Goal: Find contact information: Find contact information

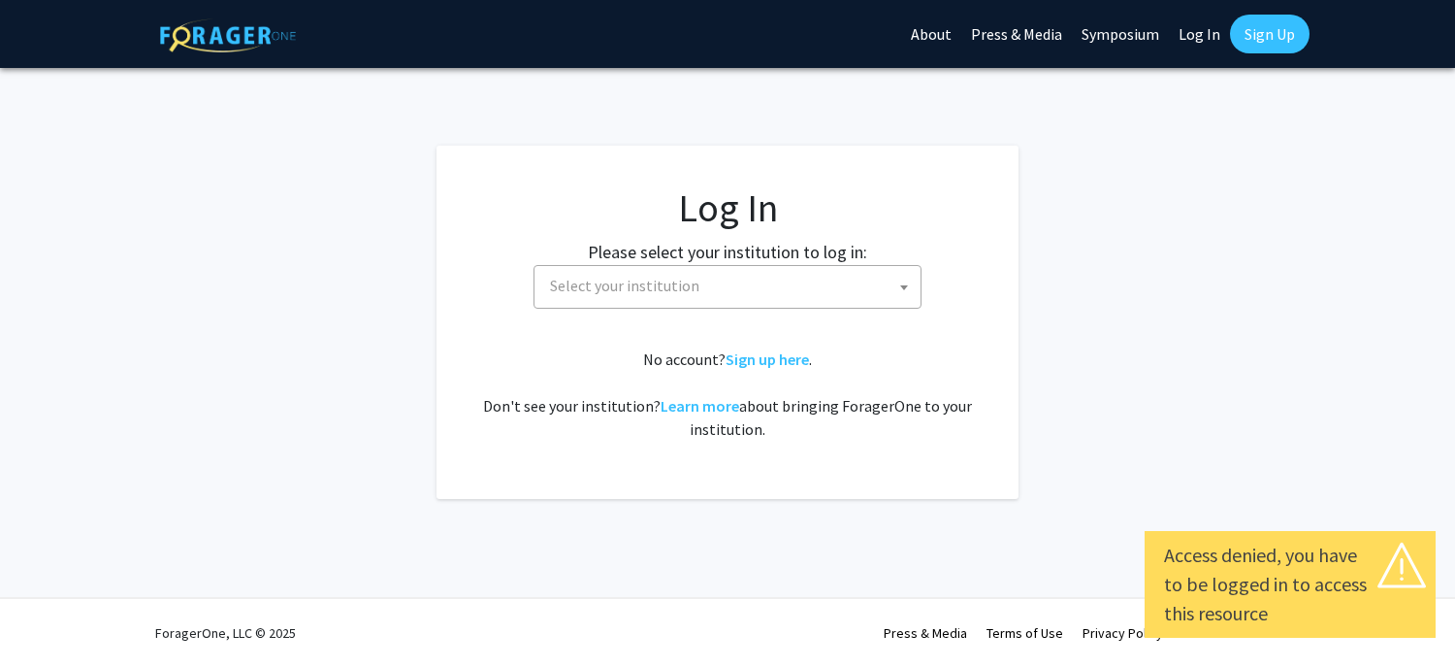
select select
click at [658, 283] on span "Select your institution" at bounding box center [624, 285] width 149 height 19
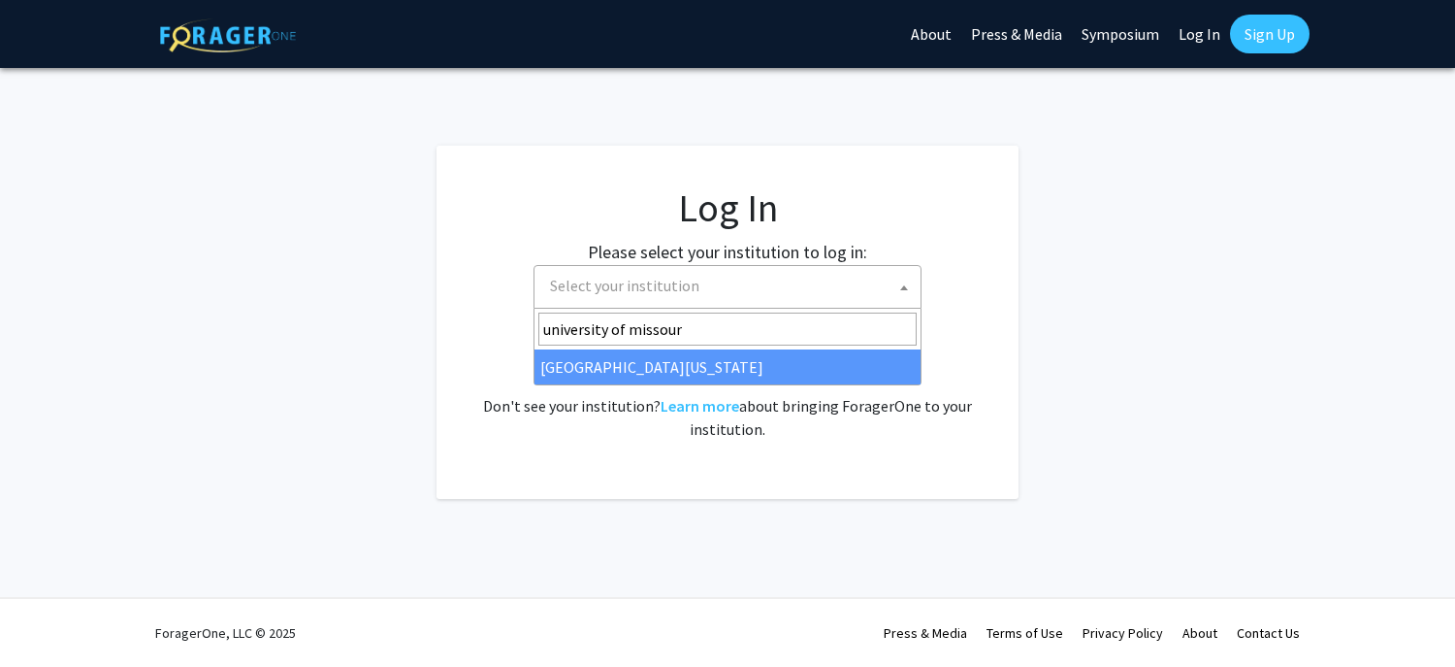
type input "university of missouri"
select select "33"
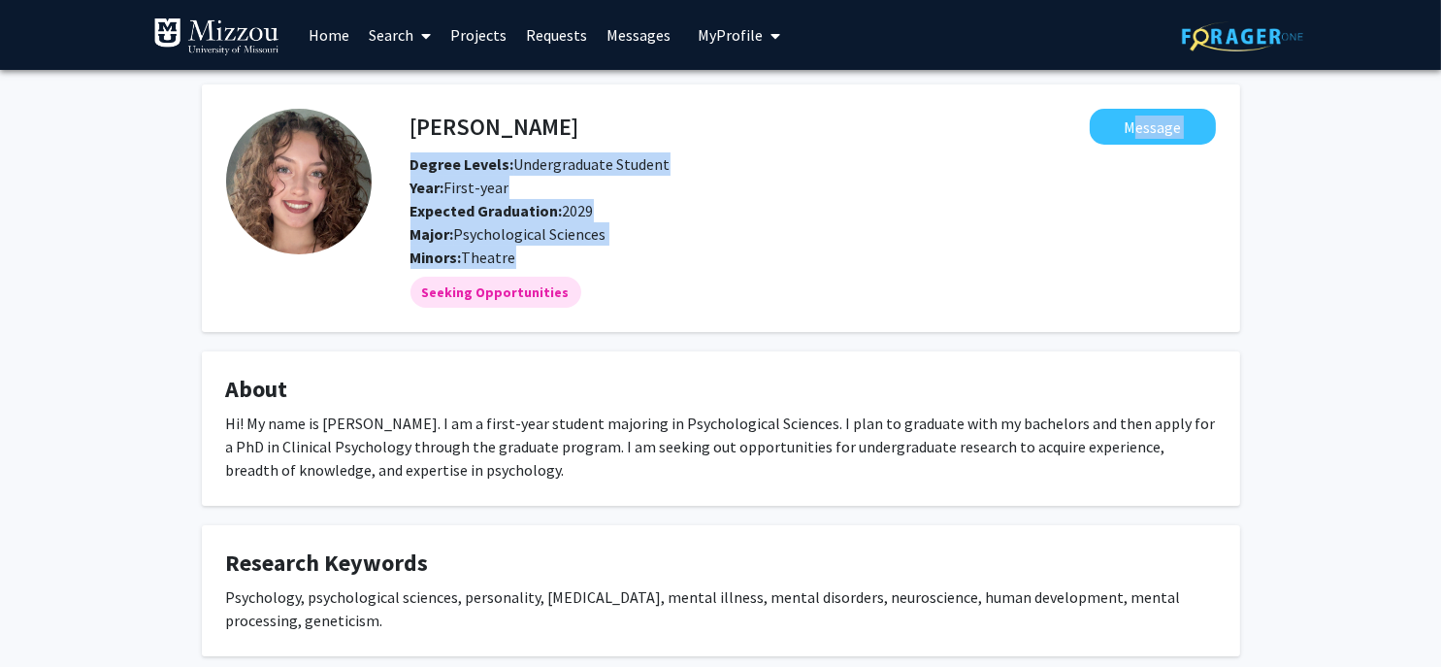
drag, startPoint x: 591, startPoint y: 99, endPoint x: 622, endPoint y: 252, distance: 156.4
click at [622, 252] on fg-card "[PERSON_NAME] Message Degree Levels: Undergraduate Student Year: First-year Exp…" at bounding box center [721, 207] width 1038 height 247
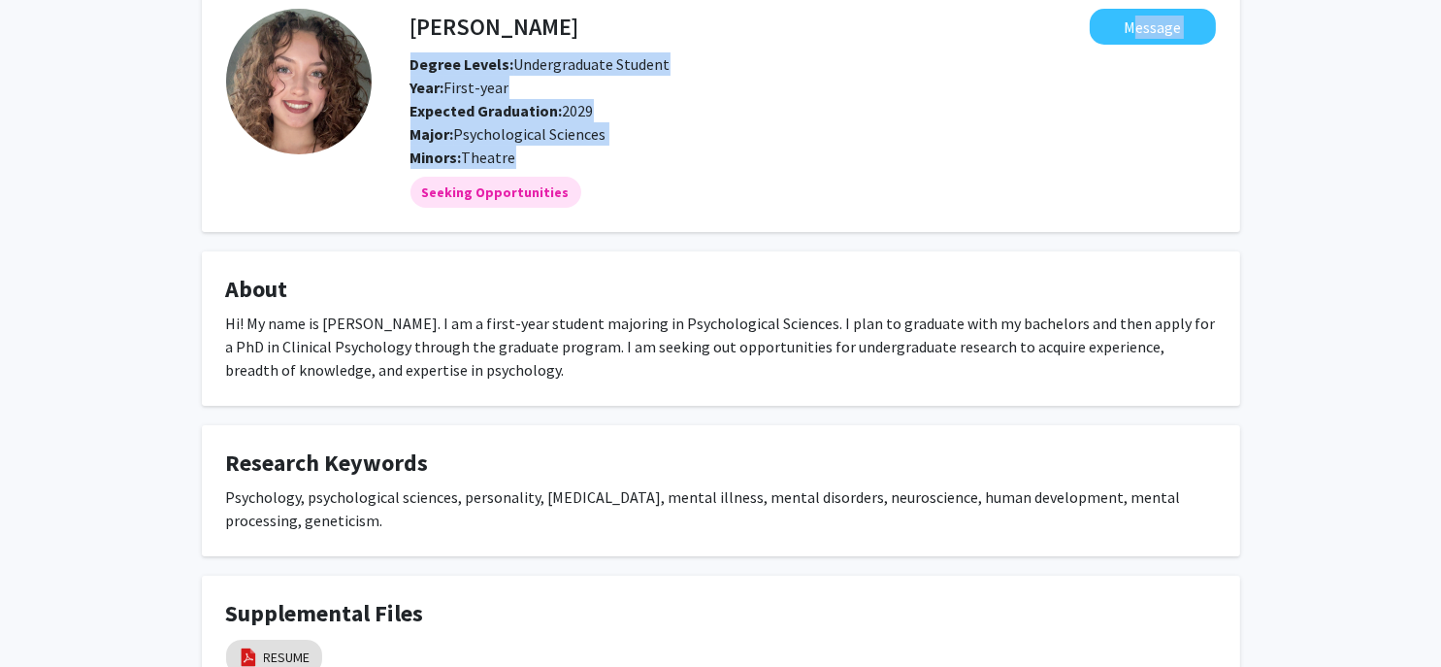
scroll to position [129, 0]
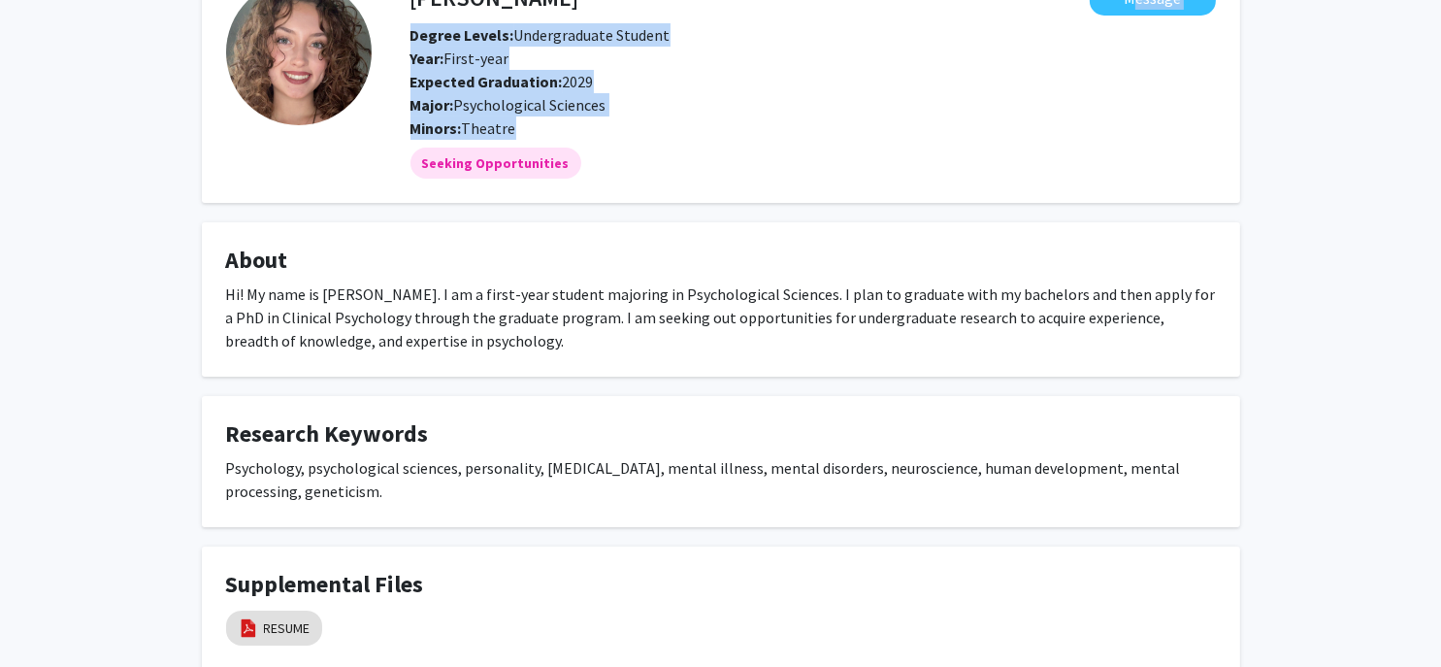
drag, startPoint x: 359, startPoint y: 263, endPoint x: 647, endPoint y: 336, distance: 297.2
click at [647, 336] on fg-card "About Hi! My name is [PERSON_NAME]. I am a first-year student majoring in Psych…" at bounding box center [721, 299] width 1038 height 154
click at [626, 335] on div "Hi! My name is [PERSON_NAME]. I am a first-year student majoring in Psychologic…" at bounding box center [721, 317] width 990 height 70
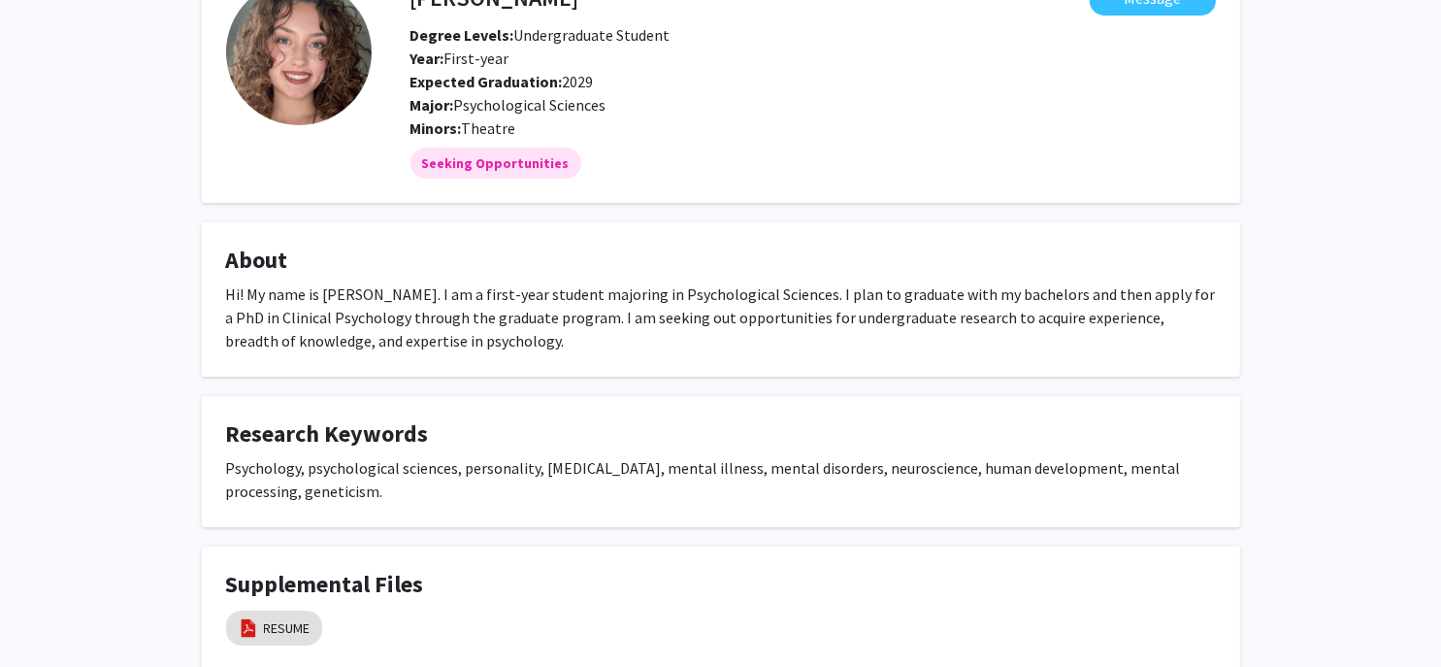
drag, startPoint x: 922, startPoint y: 253, endPoint x: 929, endPoint y: 339, distance: 85.7
click at [929, 339] on fg-card "About Hi! My name is [PERSON_NAME]. I am a first-year student majoring in Psych…" at bounding box center [721, 299] width 1038 height 154
click at [728, 336] on div "Hi! My name is [PERSON_NAME]. I am a first-year student majoring in Psychologic…" at bounding box center [721, 317] width 990 height 70
drag, startPoint x: 436, startPoint y: 249, endPoint x: 631, endPoint y: 337, distance: 213.7
click at [631, 337] on fg-card "About Hi! My name is [PERSON_NAME]. I am a first-year student majoring in Psych…" at bounding box center [721, 299] width 1038 height 154
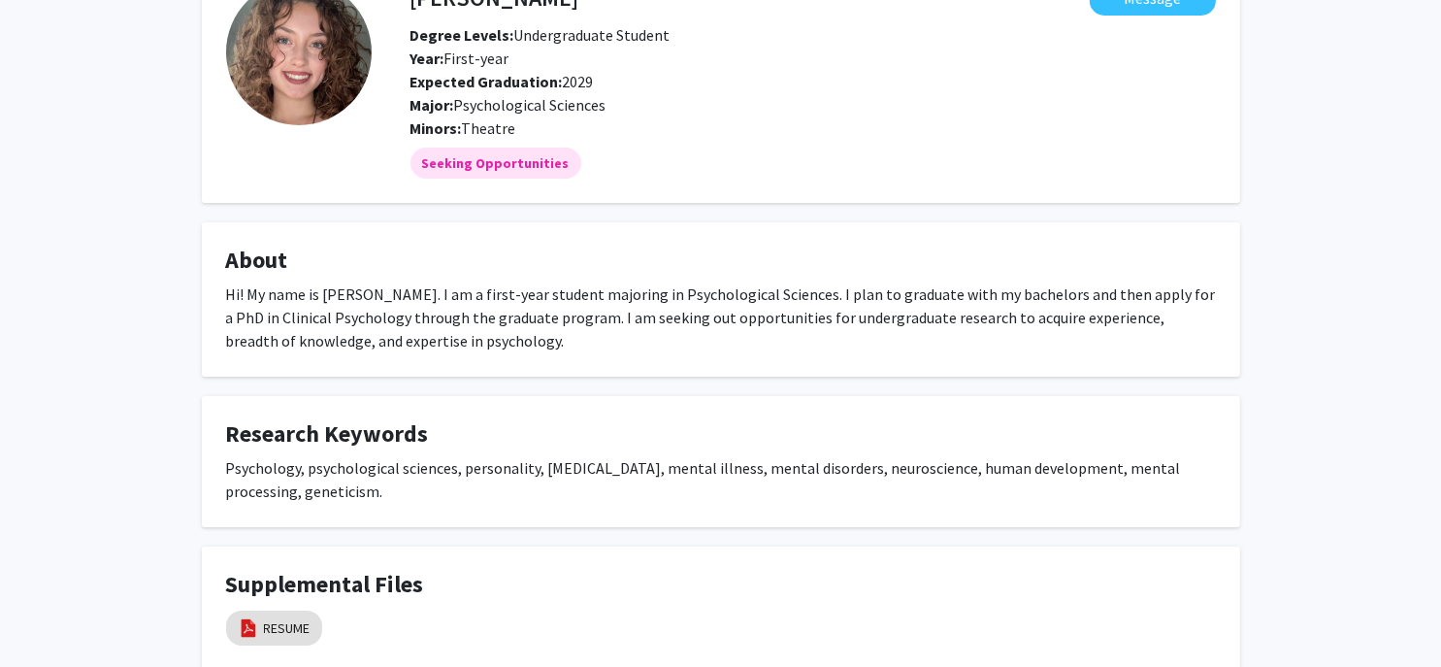
click at [627, 339] on div "Hi! My name is [PERSON_NAME]. I am a first-year student majoring in Psychologic…" at bounding box center [721, 317] width 990 height 70
drag, startPoint x: 488, startPoint y: 230, endPoint x: 834, endPoint y: 346, distance: 365.4
click at [834, 346] on fg-card "About Hi! My name is [PERSON_NAME]. I am a first-year student majoring in Psych…" at bounding box center [721, 299] width 1038 height 154
click at [819, 350] on div "Hi! My name is [PERSON_NAME]. I am a first-year student majoring in Psychologic…" at bounding box center [721, 317] width 990 height 70
drag, startPoint x: 898, startPoint y: 256, endPoint x: 923, endPoint y: 344, distance: 91.8
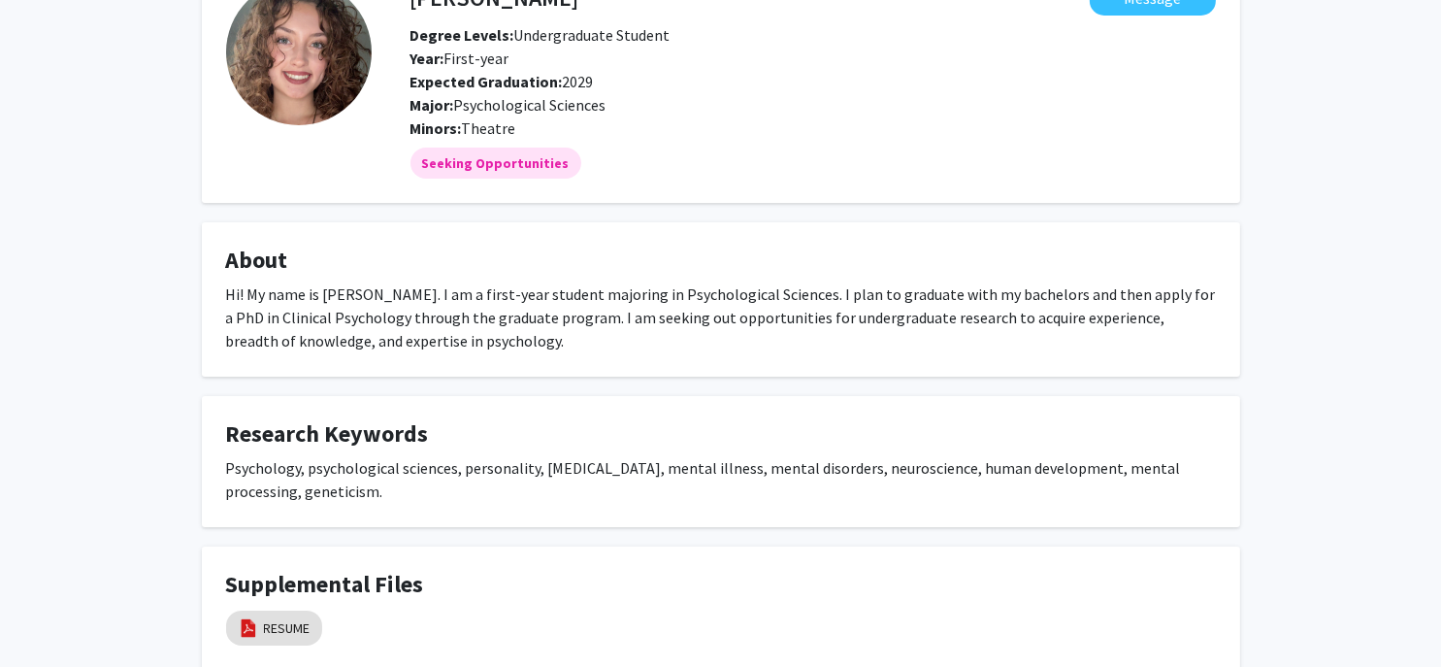
click at [923, 344] on fg-card "About Hi! My name is [PERSON_NAME]. I am a first-year student majoring in Psych…" at bounding box center [721, 299] width 1038 height 154
click at [922, 349] on div "Hi! My name is [PERSON_NAME]. I am a first-year student majoring in Psychologic…" at bounding box center [721, 317] width 990 height 70
drag, startPoint x: 415, startPoint y: 235, endPoint x: 516, endPoint y: 351, distance: 154.1
click at [516, 351] on fg-card "About Hi! My name is [PERSON_NAME]. I am a first-year student majoring in Psych…" at bounding box center [721, 299] width 1038 height 154
click at [512, 358] on fg-card "About Hi! My name is [PERSON_NAME]. I am a first-year student majoring in Psych…" at bounding box center [721, 299] width 1038 height 154
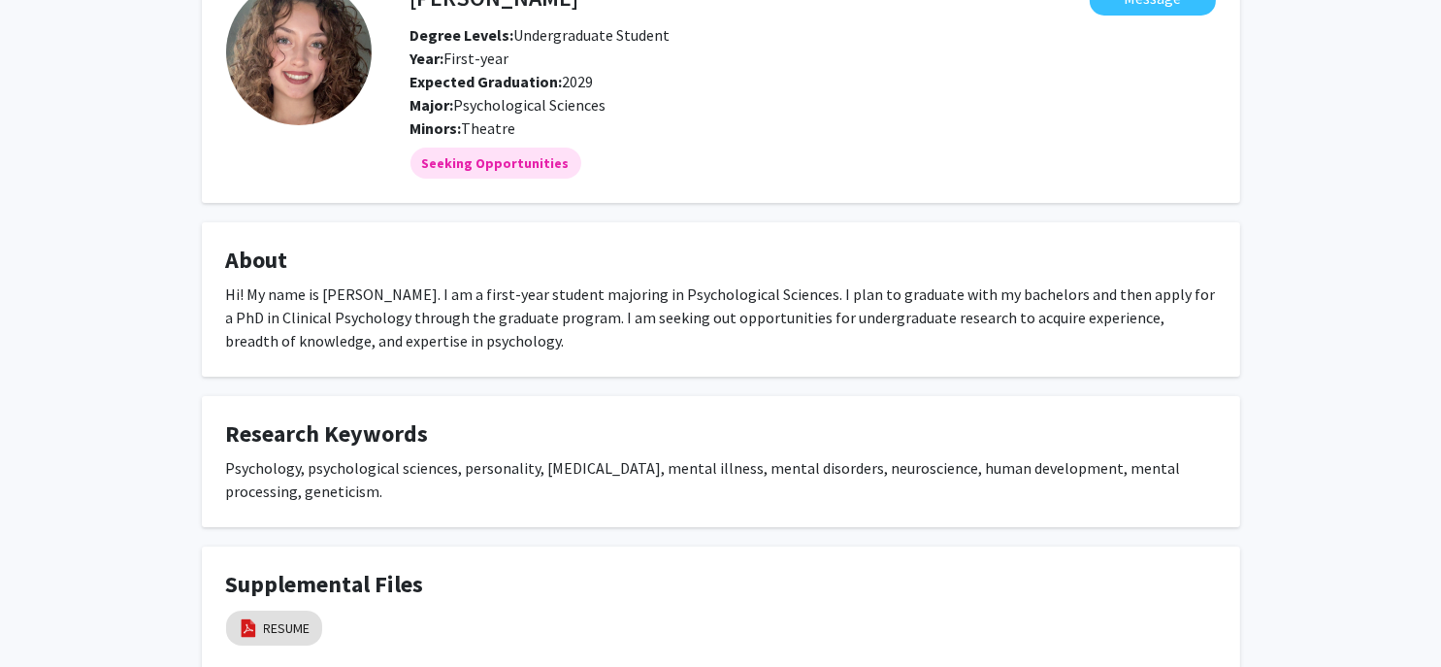
drag, startPoint x: 448, startPoint y: 429, endPoint x: 530, endPoint y: 494, distance: 104.3
click at [530, 494] on fg-card "Research Keywords Psychology, psychological sciences, personality, [MEDICAL_DAT…" at bounding box center [721, 461] width 1038 height 131
click at [534, 508] on fg-card "Research Keywords Psychology, psychological sciences, personality, [MEDICAL_DAT…" at bounding box center [721, 461] width 1038 height 131
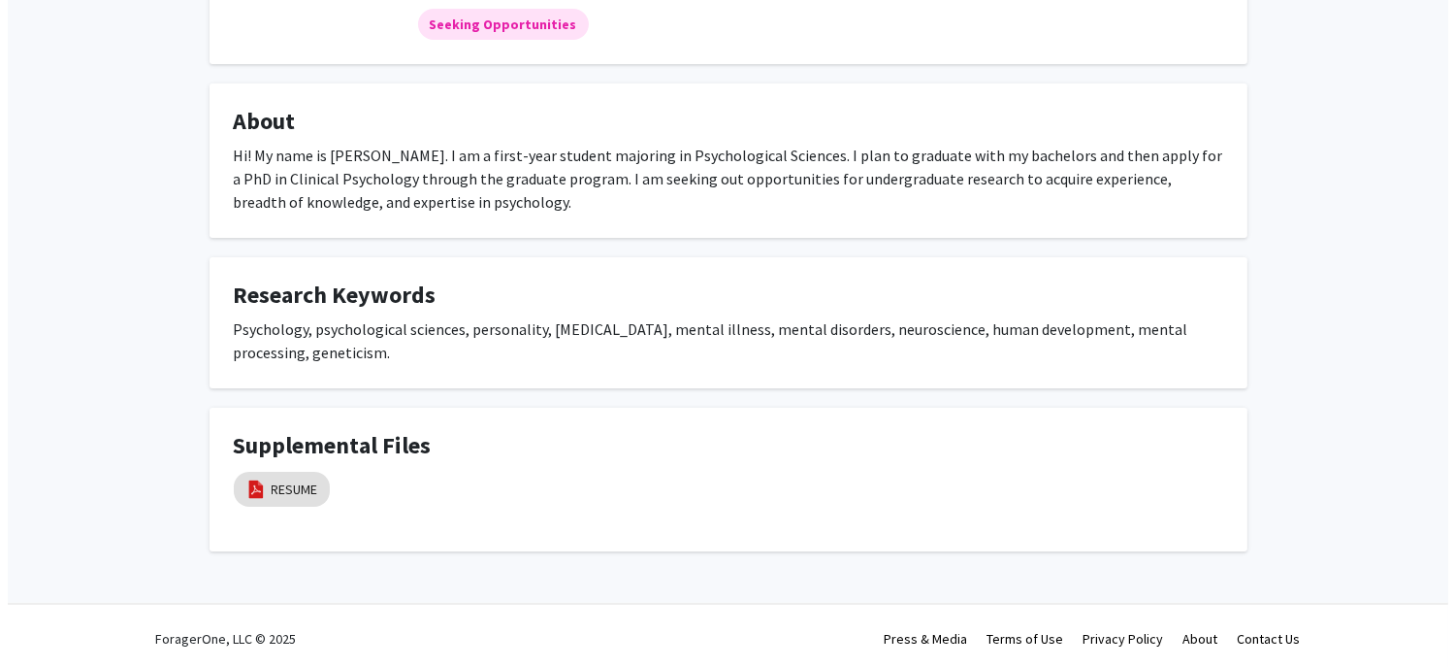
scroll to position [274, 0]
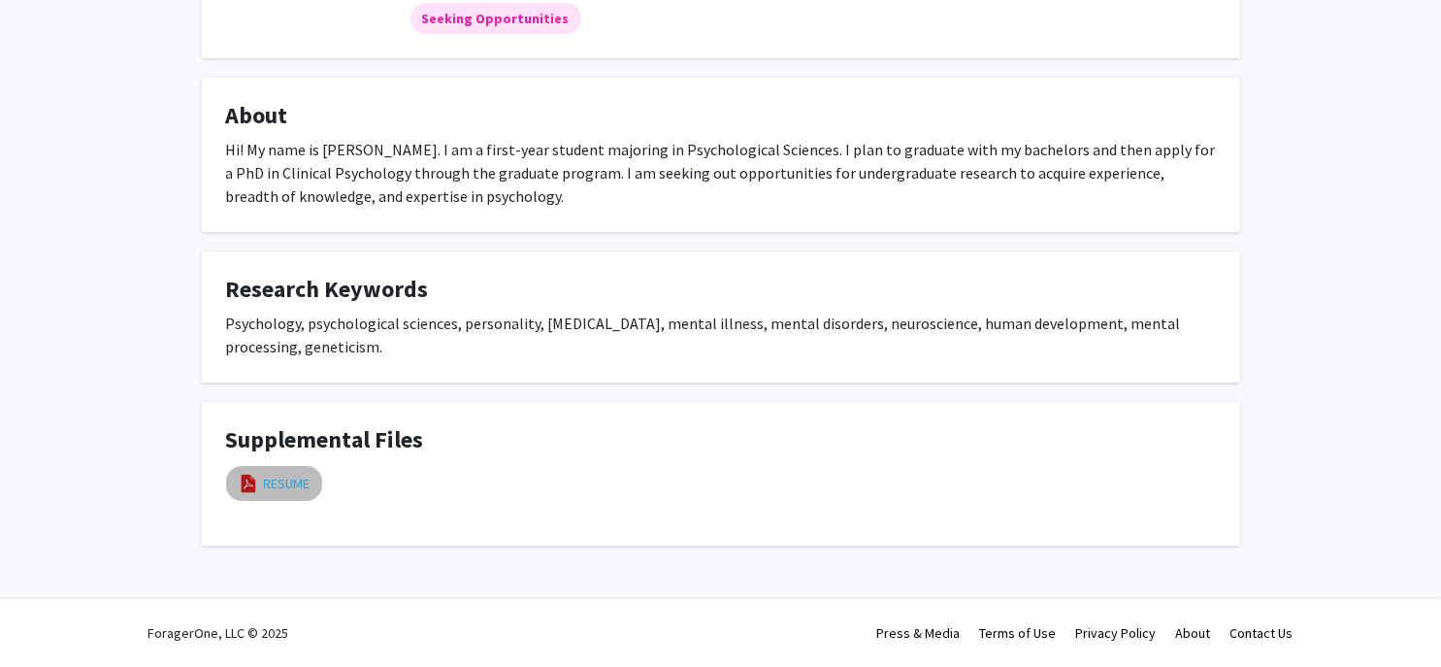
click at [275, 485] on link "RESUME" at bounding box center [287, 484] width 47 height 20
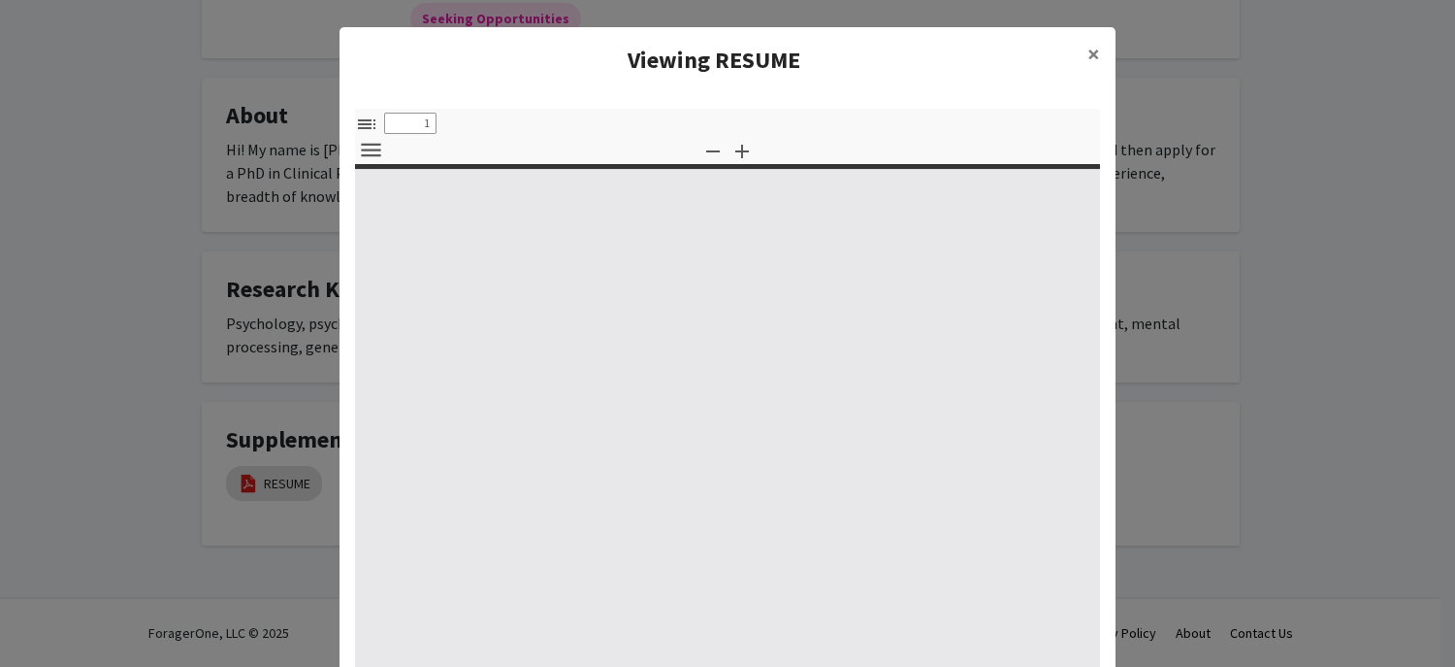
select select "custom"
type input "0"
select select "custom"
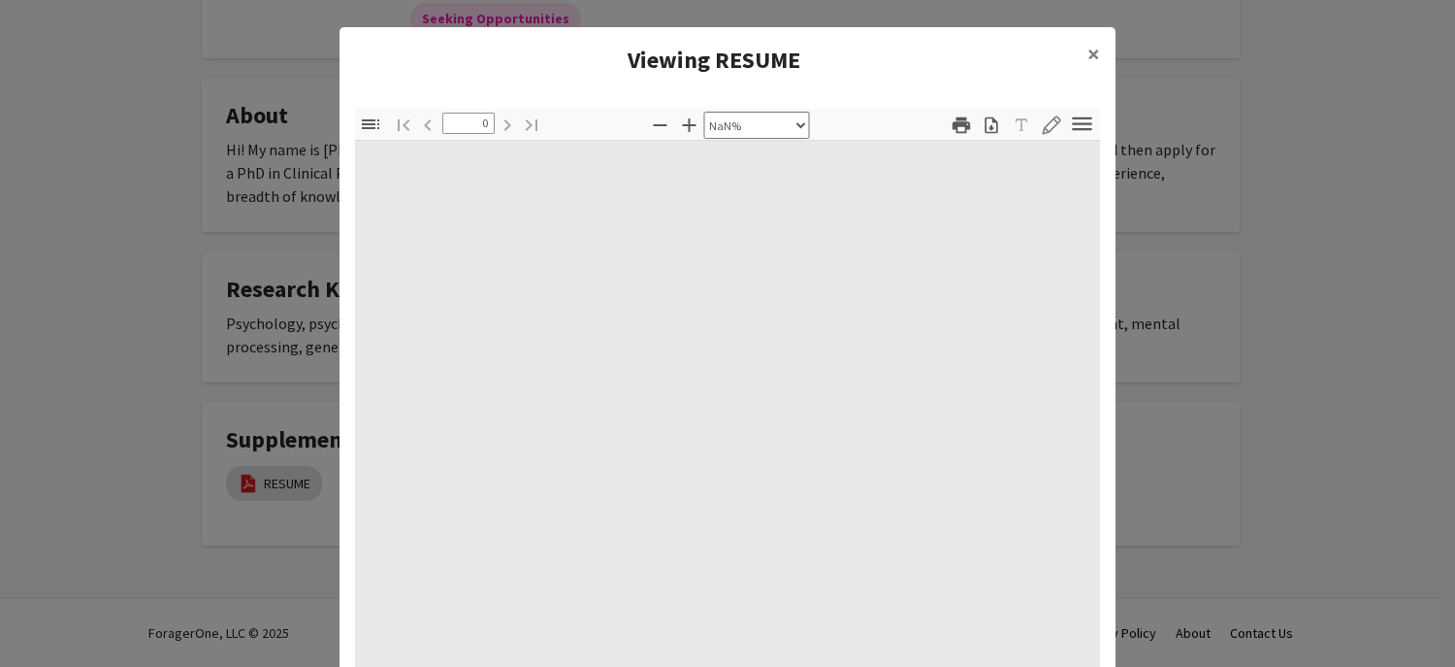
type input "1"
select select "auto"
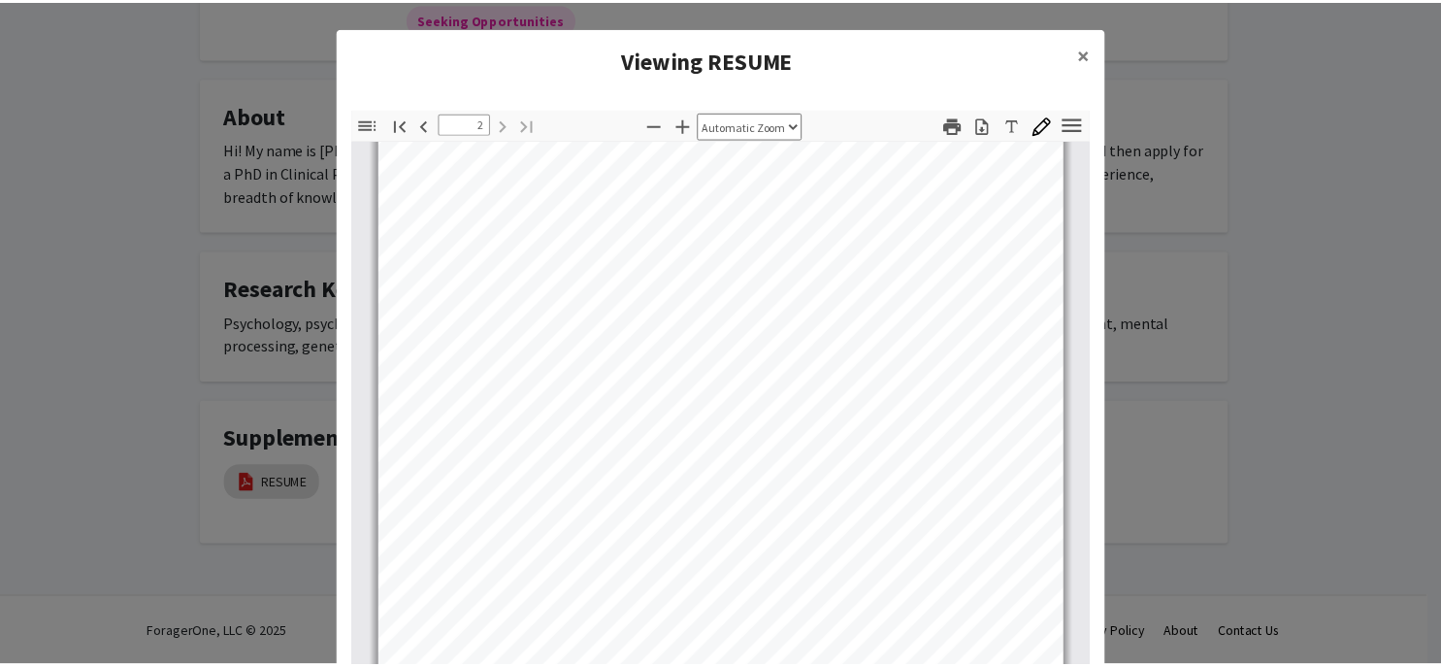
scroll to position [619, 0]
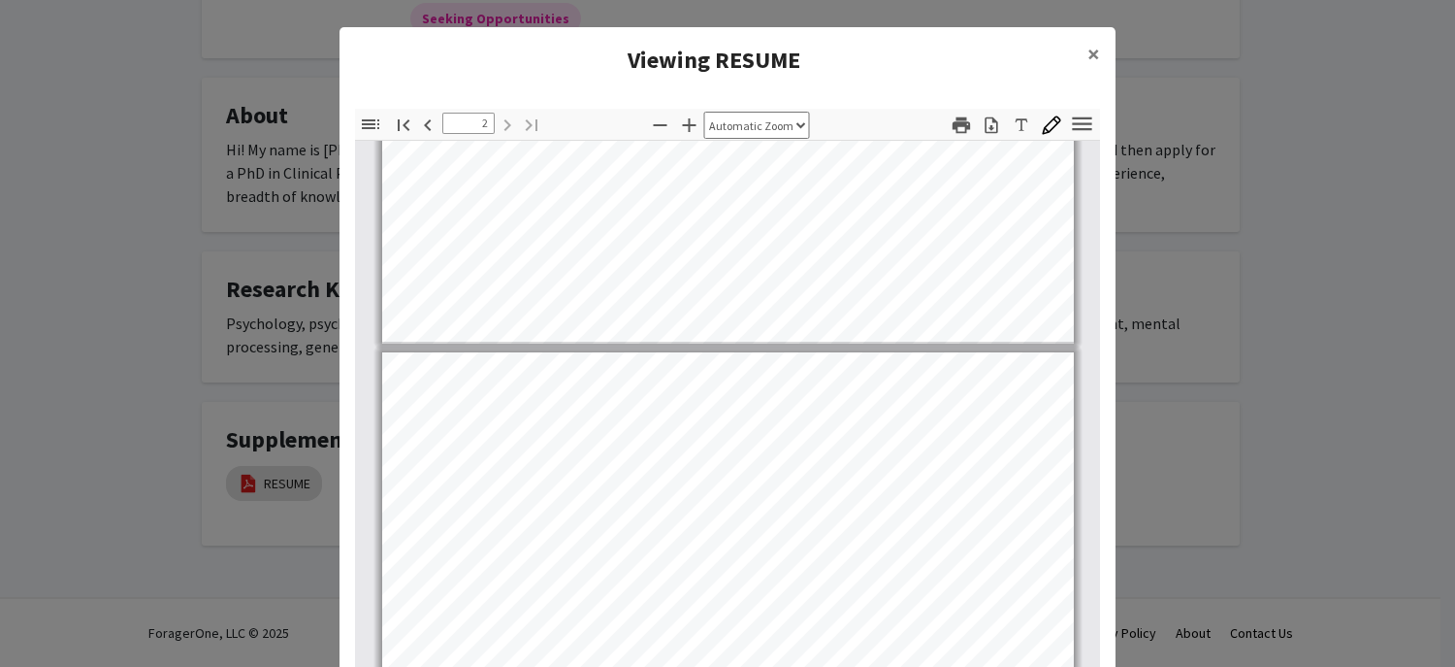
type input "1"
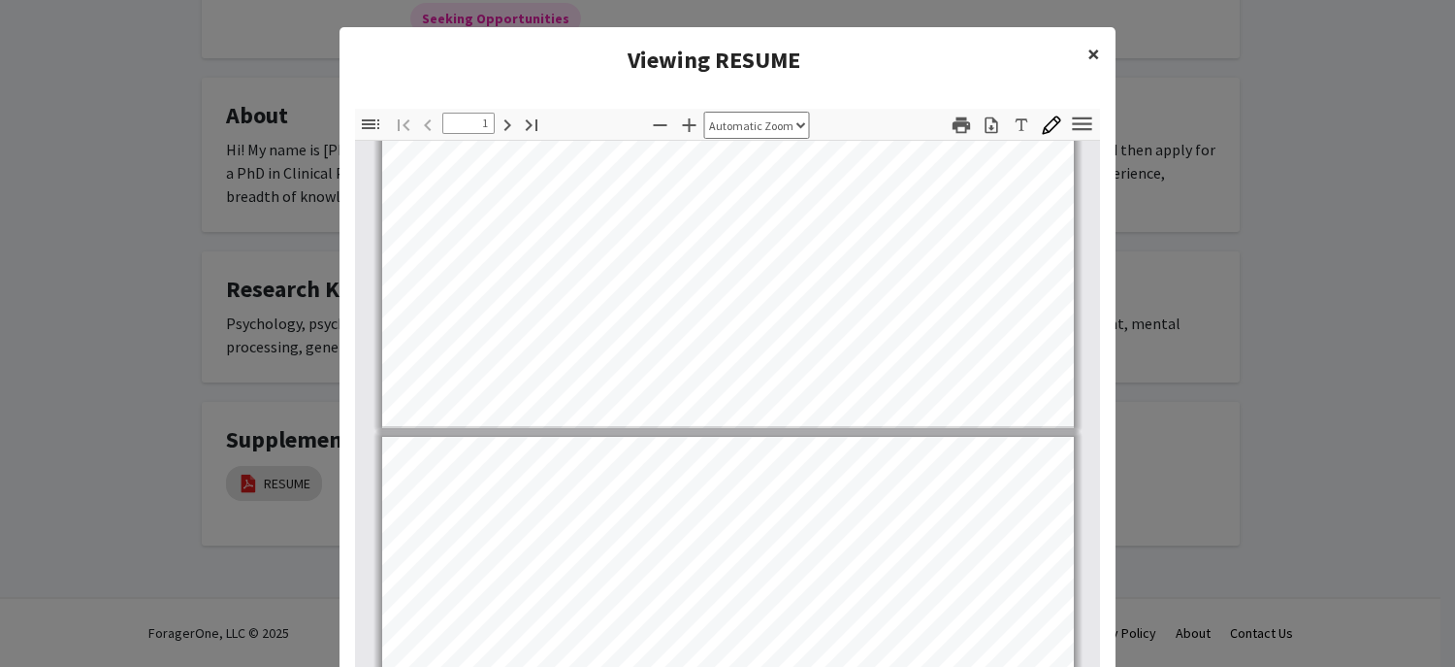
click at [1088, 60] on span "×" at bounding box center [1094, 54] width 13 height 30
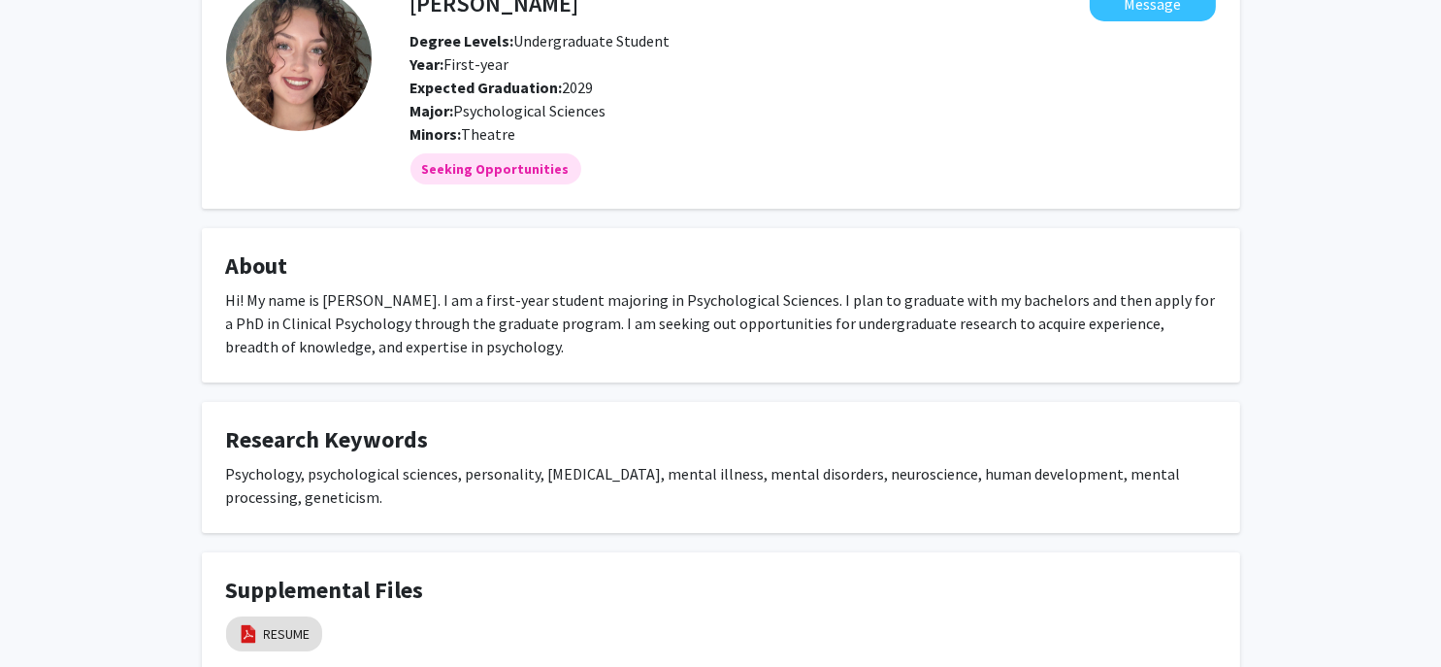
scroll to position [0, 0]
